Goal: Information Seeking & Learning: Find specific fact

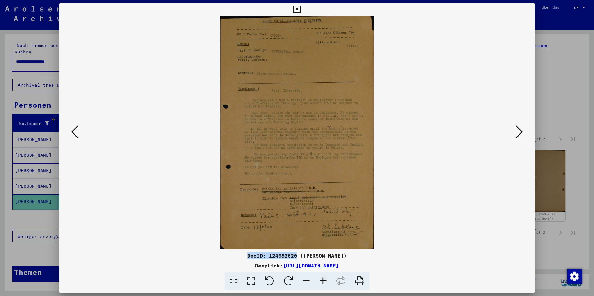
scroll to position [94, 0]
click at [593, 128] on div at bounding box center [297, 148] width 594 height 296
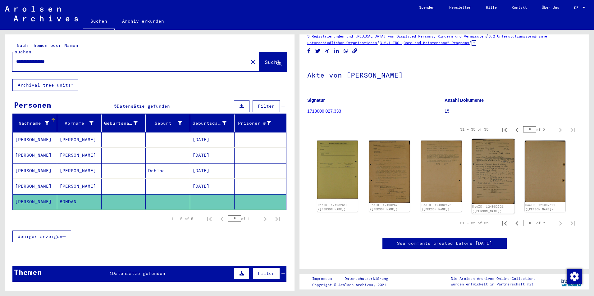
click at [494, 139] on img at bounding box center [493, 171] width 43 height 65
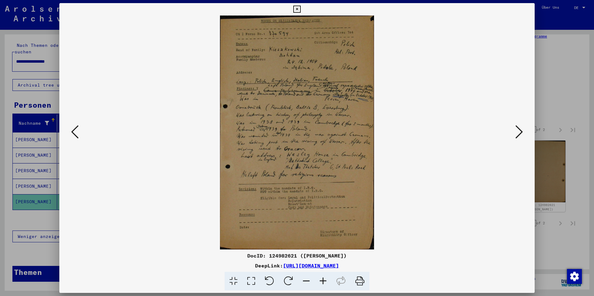
click at [76, 129] on icon at bounding box center [74, 132] width 7 height 15
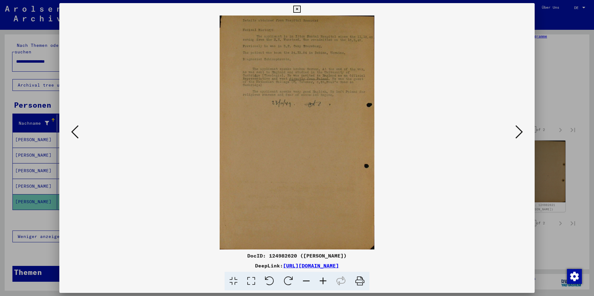
click at [76, 129] on icon at bounding box center [74, 132] width 7 height 15
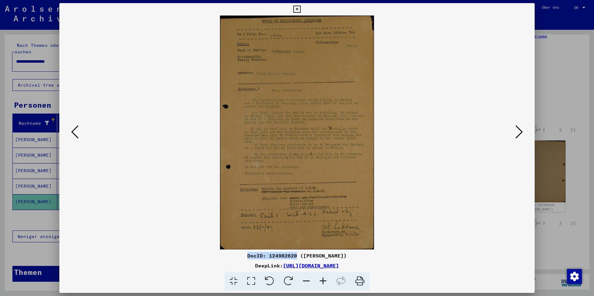
drag, startPoint x: 241, startPoint y: 257, endPoint x: 289, endPoint y: 257, distance: 48.5
click at [289, 257] on div "DocID: 124982620 ([PERSON_NAME])" at bounding box center [296, 255] width 475 height 7
copy div "DocID: 124982620"
click at [587, 130] on div at bounding box center [297, 148] width 594 height 296
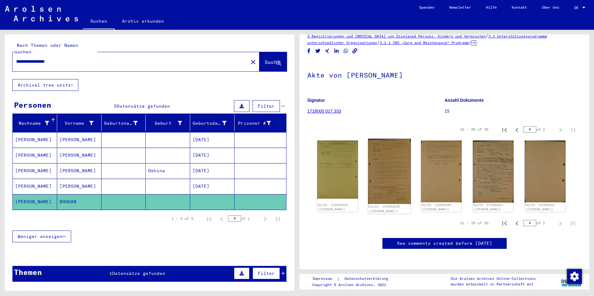
click at [393, 139] on img at bounding box center [389, 171] width 43 height 65
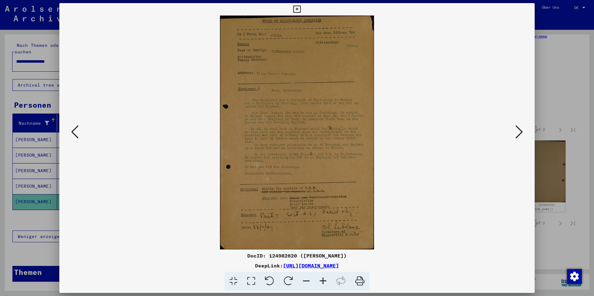
click at [587, 99] on div at bounding box center [297, 148] width 594 height 296
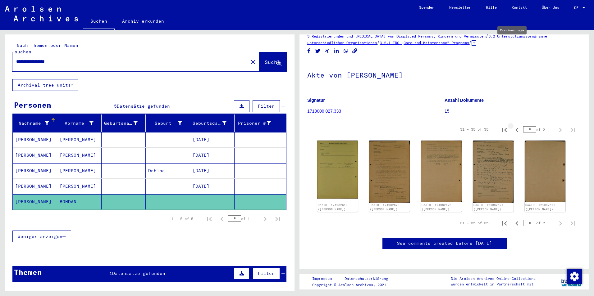
click at [516, 126] on icon "Previous page" at bounding box center [517, 130] width 9 height 9
type input "*"
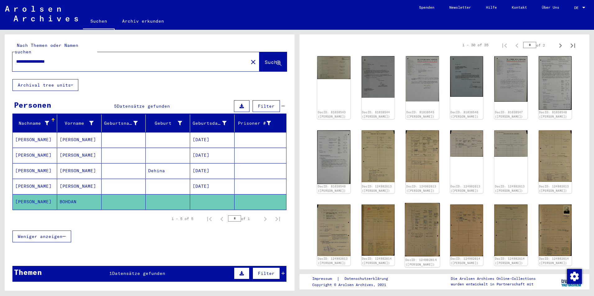
click at [417, 241] on img at bounding box center [422, 230] width 35 height 54
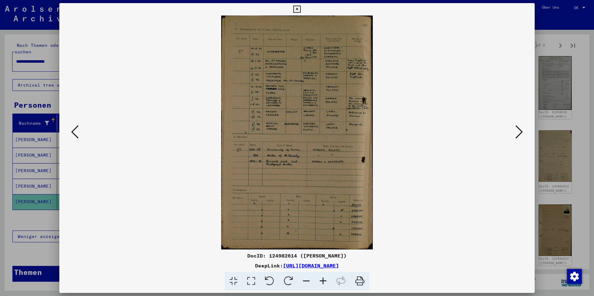
click at [579, 131] on div at bounding box center [297, 148] width 594 height 296
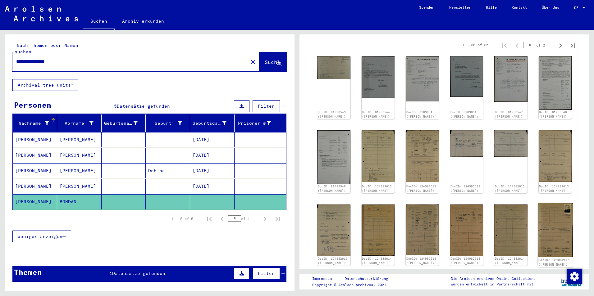
click at [553, 236] on img at bounding box center [555, 230] width 35 height 54
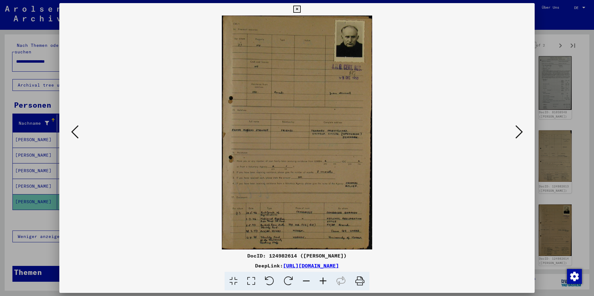
drag, startPoint x: 241, startPoint y: 256, endPoint x: 290, endPoint y: 256, distance: 48.8
click at [290, 256] on div "DocID: 124982614 ([PERSON_NAME])" at bounding box center [296, 255] width 475 height 7
copy div "DocID: 124982614"
click at [564, 120] on div at bounding box center [297, 148] width 594 height 296
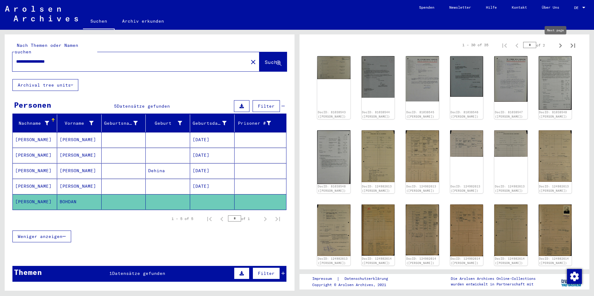
click at [557, 47] on icon "Next page" at bounding box center [560, 45] width 9 height 9
type input "*"
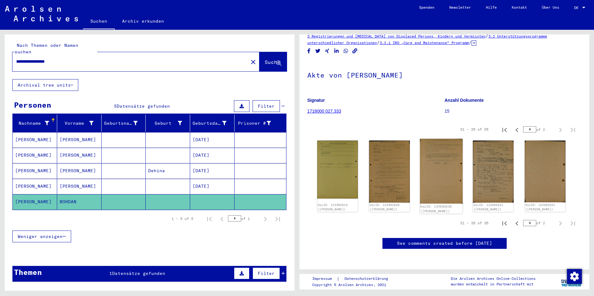
click at [422, 139] on img at bounding box center [441, 171] width 43 height 65
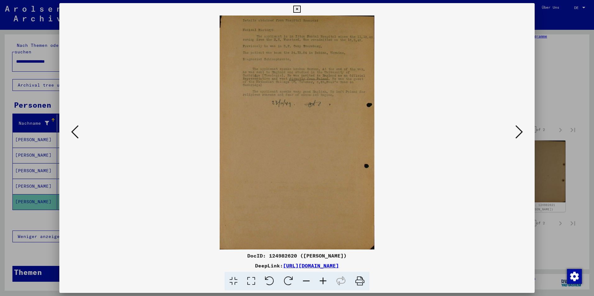
click at [74, 132] on icon at bounding box center [74, 132] width 7 height 15
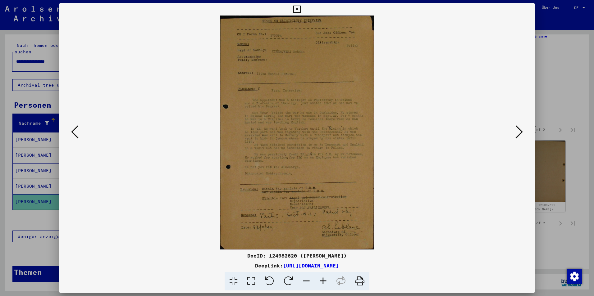
click at [88, 144] on img at bounding box center [296, 133] width 433 height 234
click at [77, 136] on icon at bounding box center [74, 132] width 7 height 15
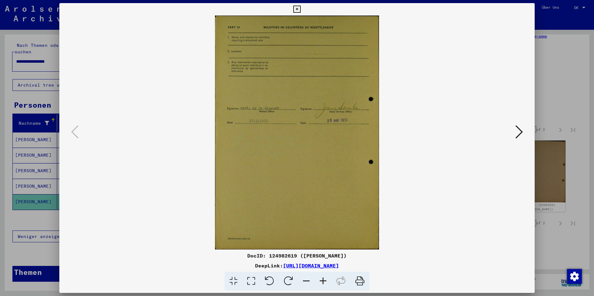
click at [594, 61] on html "**********" at bounding box center [297, 148] width 594 height 296
click at [572, 56] on div at bounding box center [297, 148] width 594 height 296
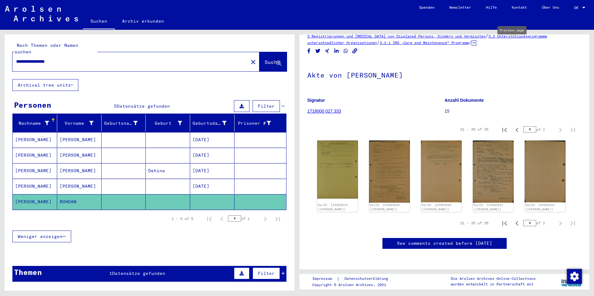
click at [515, 128] on icon "Previous page" at bounding box center [516, 130] width 3 height 4
type input "*"
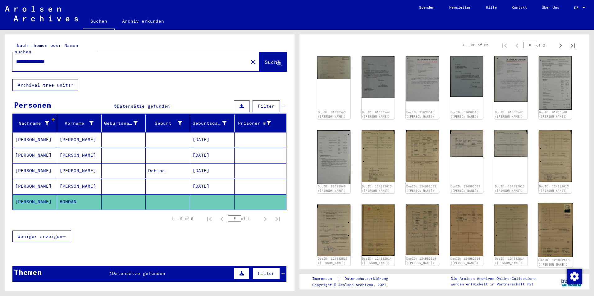
click at [557, 257] on img at bounding box center [555, 230] width 35 height 54
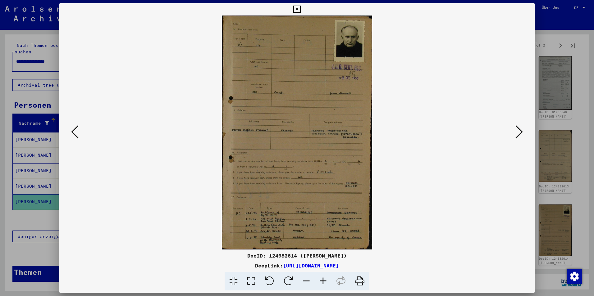
click at [76, 129] on icon at bounding box center [74, 132] width 7 height 15
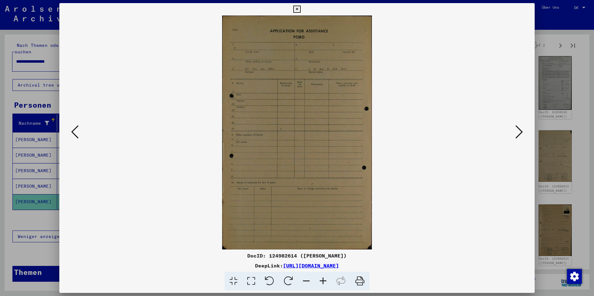
click at [76, 130] on icon at bounding box center [74, 132] width 7 height 15
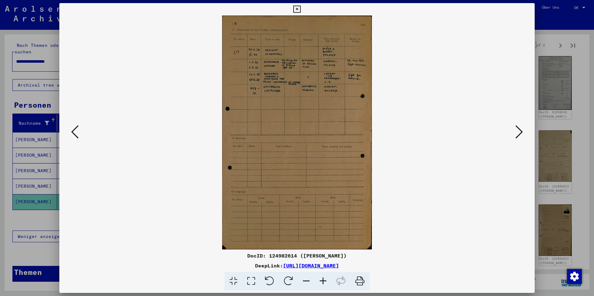
click at [76, 130] on icon at bounding box center [74, 132] width 7 height 15
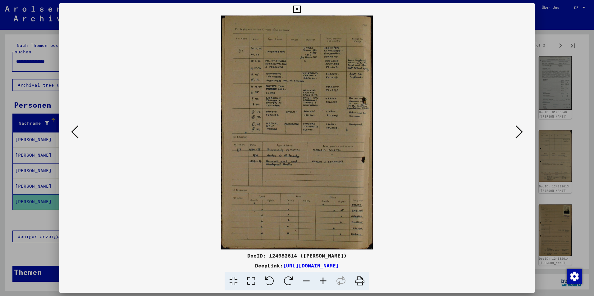
click at [76, 130] on icon at bounding box center [74, 132] width 7 height 15
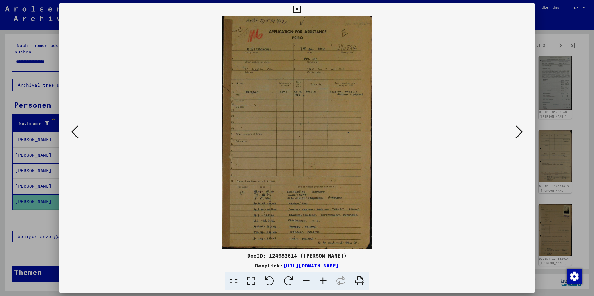
click at [76, 130] on icon at bounding box center [74, 132] width 7 height 15
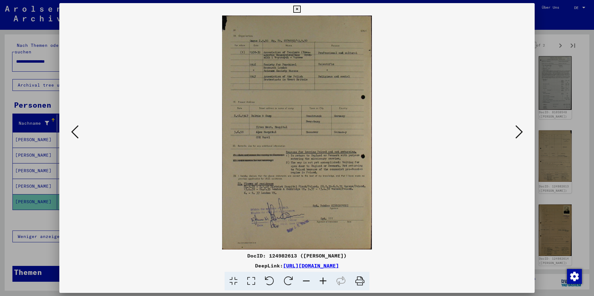
click at [76, 130] on icon at bounding box center [74, 132] width 7 height 15
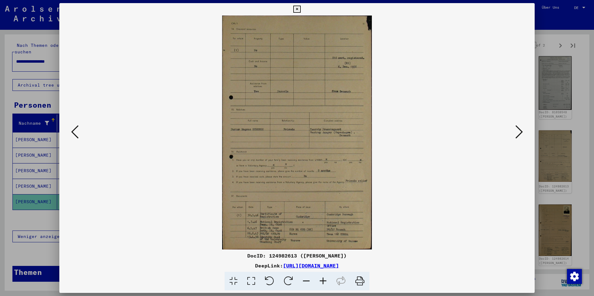
click at [76, 130] on icon at bounding box center [74, 132] width 7 height 15
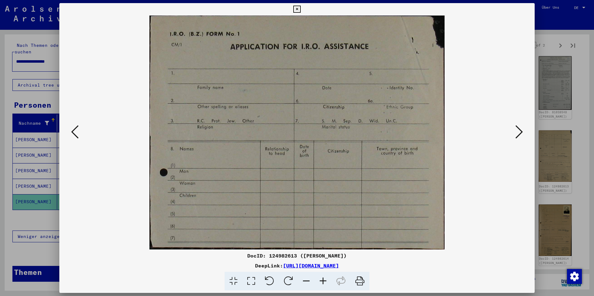
click at [76, 130] on icon at bounding box center [74, 132] width 7 height 15
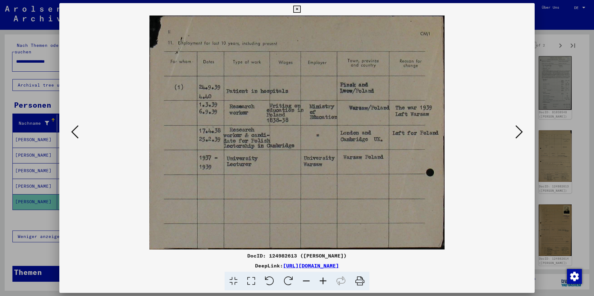
click at [76, 130] on icon at bounding box center [74, 132] width 7 height 15
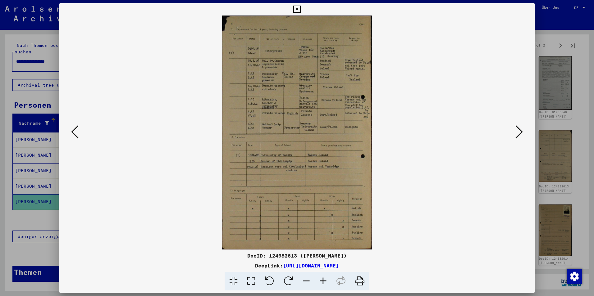
click at [76, 130] on icon at bounding box center [74, 132] width 7 height 15
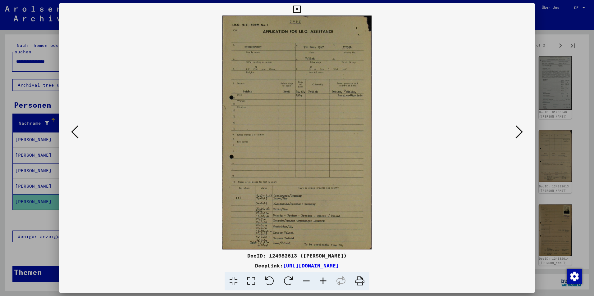
click at [76, 130] on icon at bounding box center [74, 132] width 7 height 15
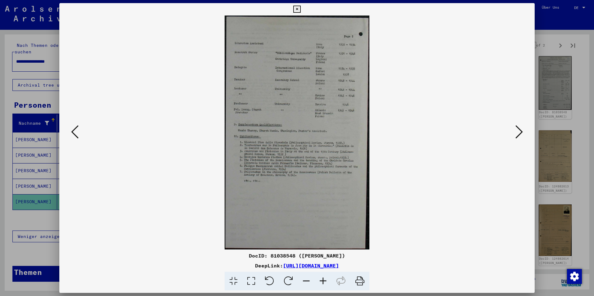
click at [76, 130] on icon at bounding box center [74, 132] width 7 height 15
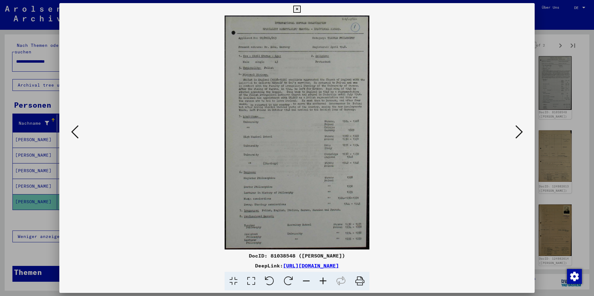
click at [76, 130] on icon at bounding box center [74, 132] width 7 height 15
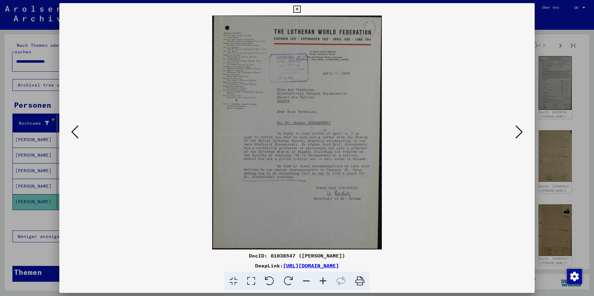
click at [76, 130] on icon at bounding box center [74, 132] width 7 height 15
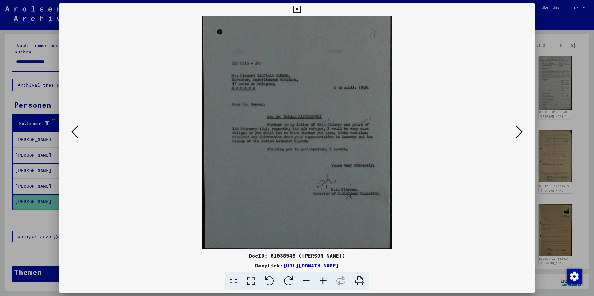
click at [76, 130] on icon at bounding box center [74, 132] width 7 height 15
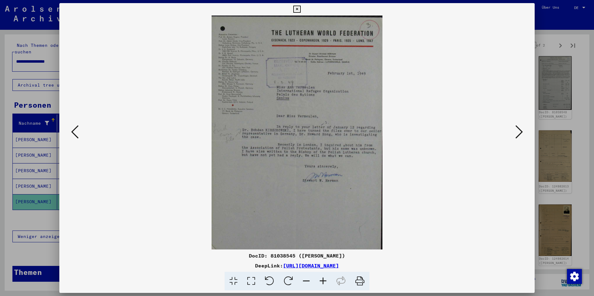
click at [76, 130] on icon at bounding box center [74, 132] width 7 height 15
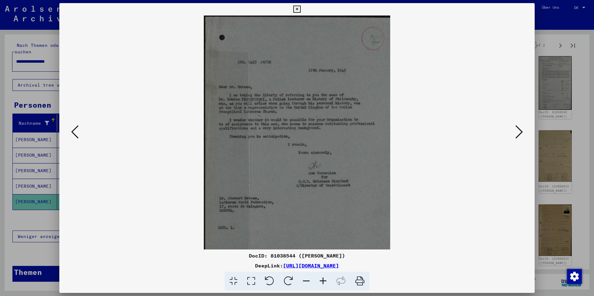
click at [76, 130] on icon at bounding box center [74, 132] width 7 height 15
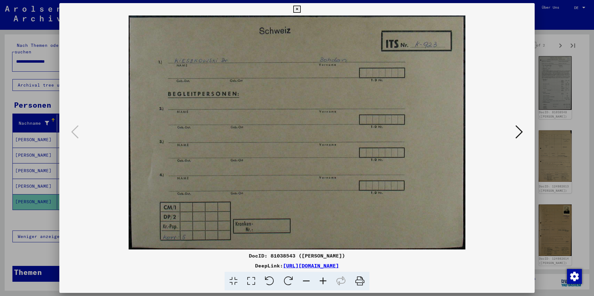
click at [547, 76] on div at bounding box center [297, 148] width 594 height 296
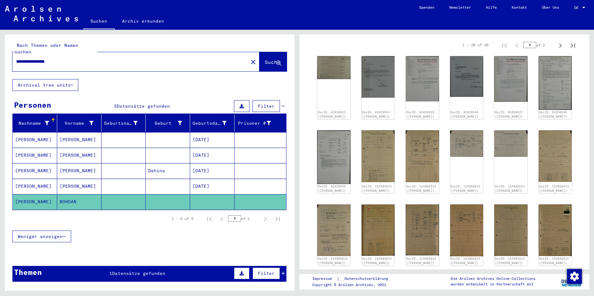
click at [547, 76] on img at bounding box center [555, 83] width 33 height 54
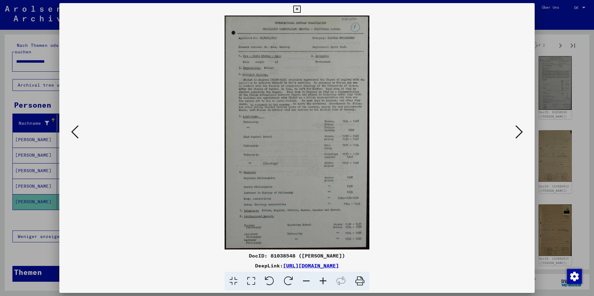
click at [556, 159] on div at bounding box center [297, 148] width 594 height 296
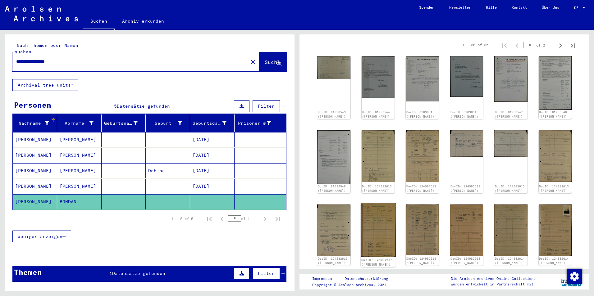
click at [373, 237] on img at bounding box center [378, 230] width 35 height 54
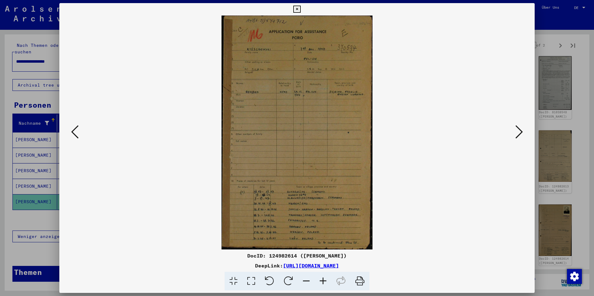
click at [522, 132] on icon at bounding box center [518, 132] width 7 height 15
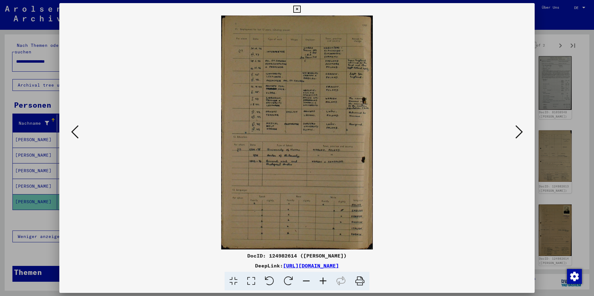
click at [521, 131] on icon at bounding box center [518, 132] width 7 height 15
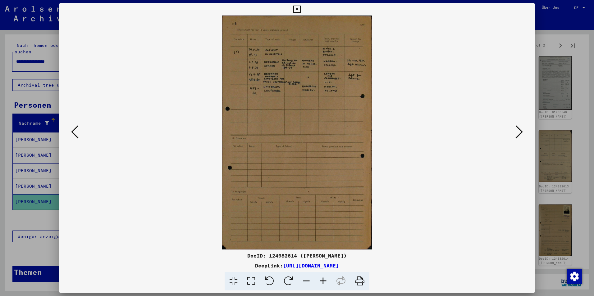
click at [521, 131] on icon at bounding box center [518, 132] width 7 height 15
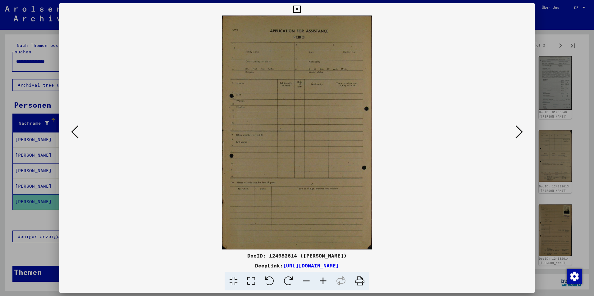
click at [521, 131] on icon at bounding box center [518, 132] width 7 height 15
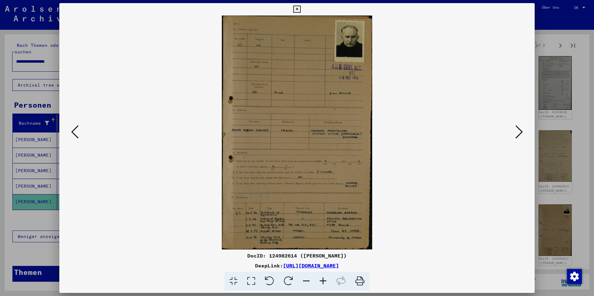
click at [518, 133] on icon at bounding box center [518, 132] width 7 height 15
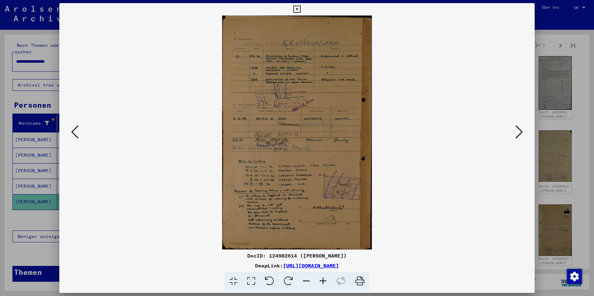
click at [325, 281] on icon at bounding box center [323, 281] width 17 height 19
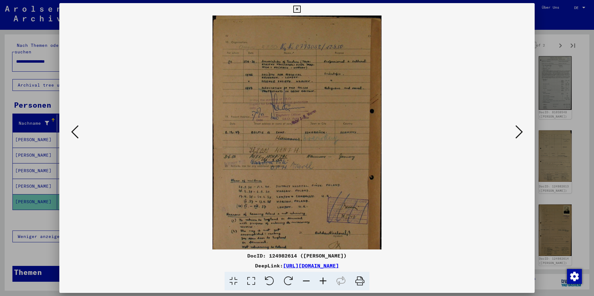
click at [325, 281] on icon at bounding box center [323, 281] width 17 height 19
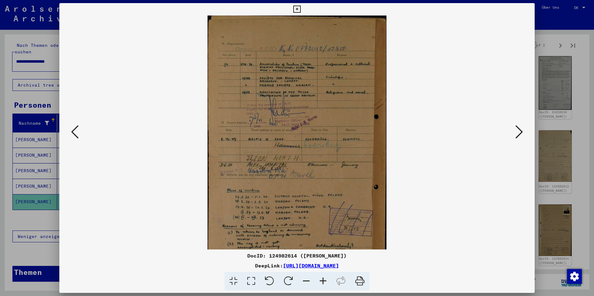
click at [325, 281] on icon at bounding box center [323, 281] width 17 height 19
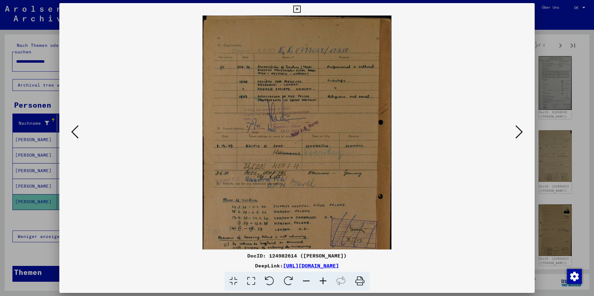
click at [325, 281] on icon at bounding box center [323, 281] width 17 height 19
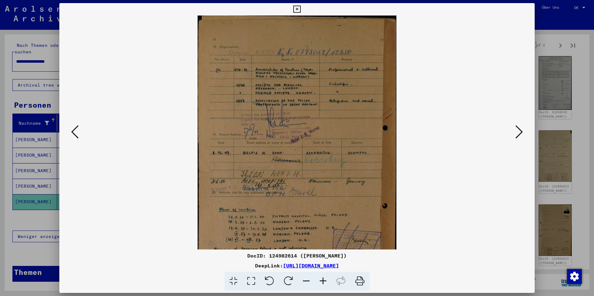
click at [325, 281] on icon at bounding box center [323, 281] width 17 height 19
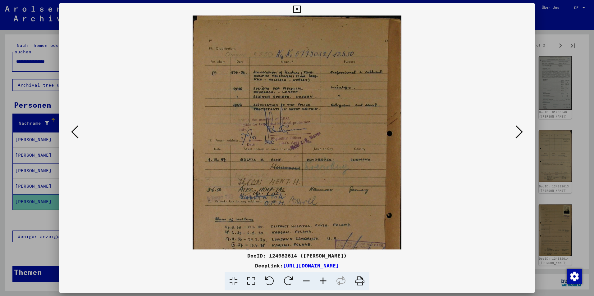
click at [325, 281] on icon at bounding box center [323, 281] width 17 height 19
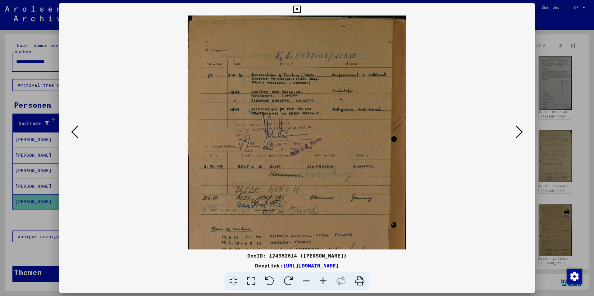
drag, startPoint x: 240, startPoint y: 256, endPoint x: 290, endPoint y: 253, distance: 49.8
click at [290, 253] on div "DocID: 124982614 ([PERSON_NAME])" at bounding box center [296, 255] width 475 height 7
copy div "DocID: 124982614"
